Goal: Navigation & Orientation: Go to known website

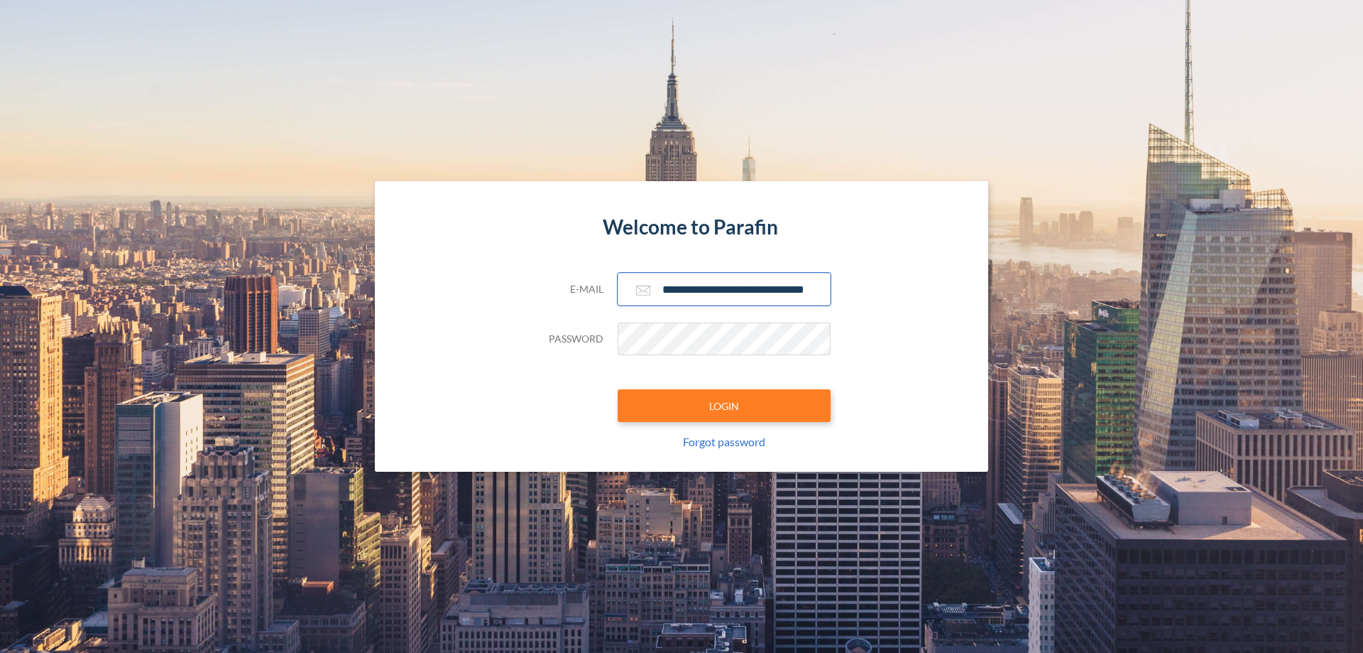
type input "**********"
click at [724, 405] on button "LOGIN" at bounding box center [724, 405] width 213 height 33
